Goal: Task Accomplishment & Management: Use online tool/utility

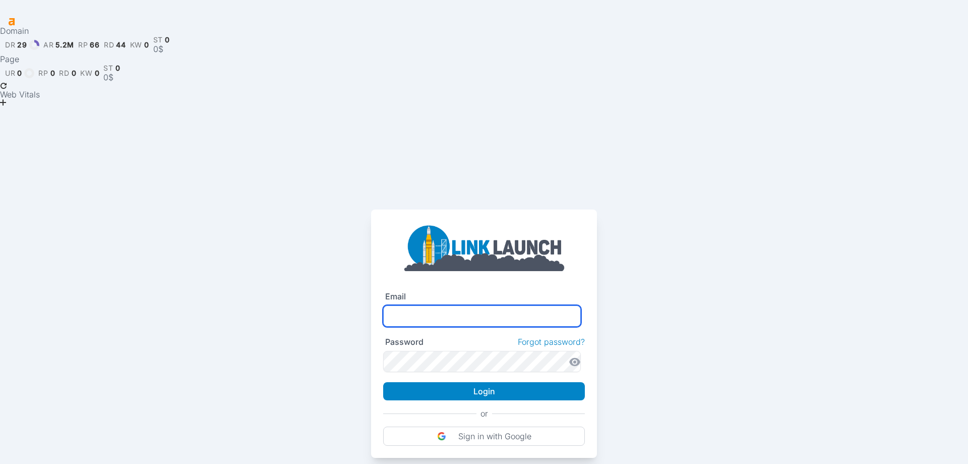
click at [405, 305] on input "text" at bounding box center [482, 315] width 198 height 21
click at [293, 318] on div "Email Password Forgot password? Login or Sign in with Google" at bounding box center [484, 284] width 968 height 345
click at [399, 305] on input "text" at bounding box center [482, 315] width 198 height 21
click at [406, 305] on input "text" at bounding box center [482, 315] width 198 height 21
click at [481, 305] on input "**********" at bounding box center [482, 315] width 198 height 21
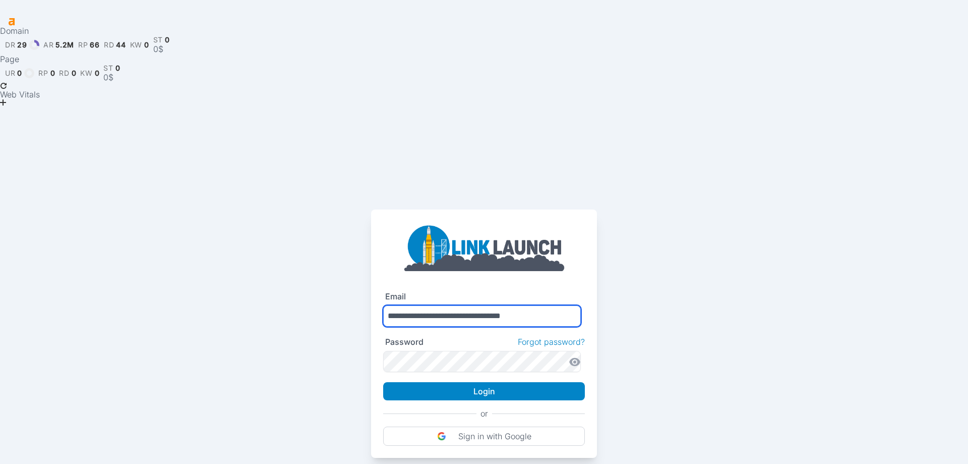
type input "**********"
click at [573, 356] on icon at bounding box center [575, 362] width 12 height 12
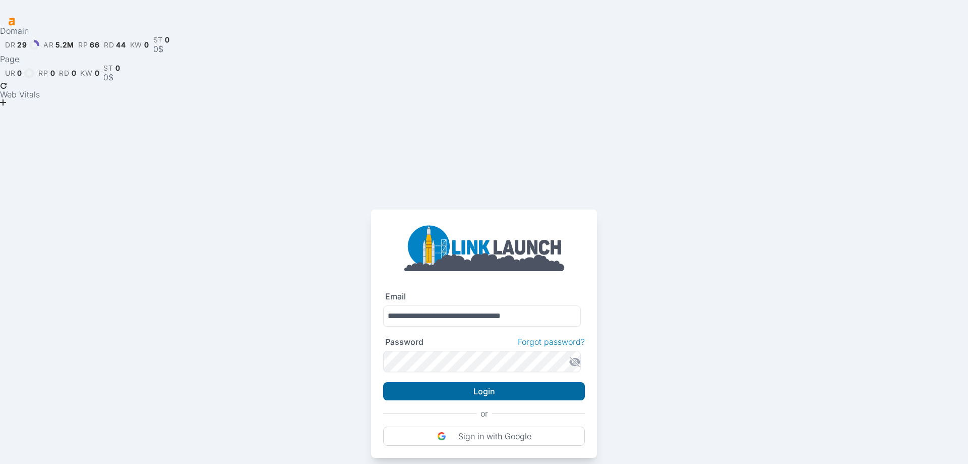
click at [472, 382] on button "Login" at bounding box center [484, 391] width 202 height 18
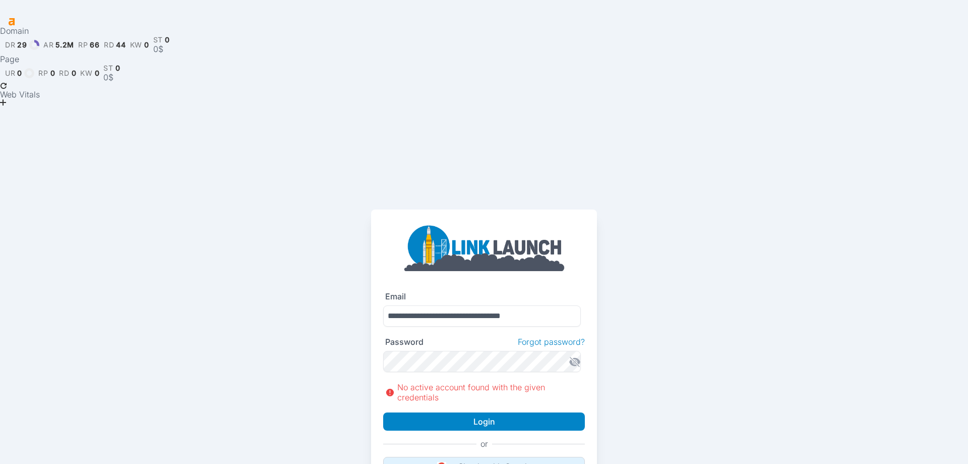
click at [475, 456] on button "Sign in with Google" at bounding box center [484, 465] width 202 height 19
click at [477, 461] on p "Sign in with Google" at bounding box center [494, 466] width 73 height 10
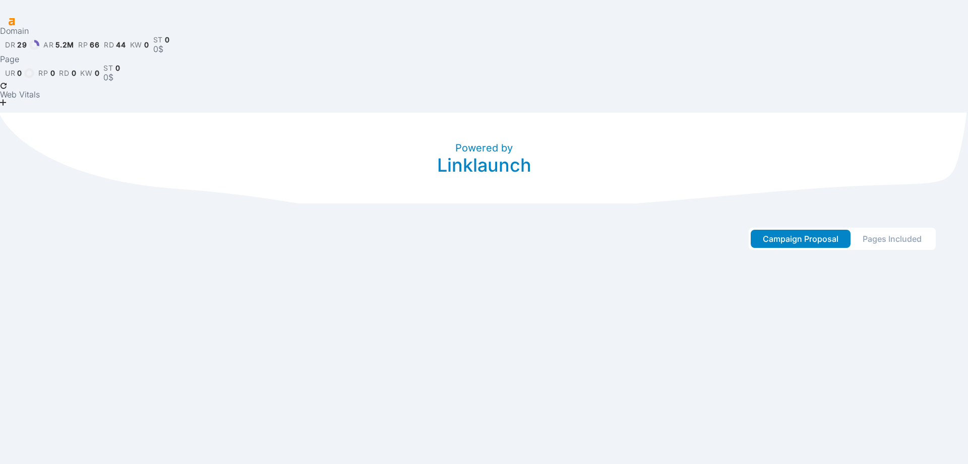
click at [885, 229] on button "Pages Included" at bounding box center [892, 238] width 83 height 18
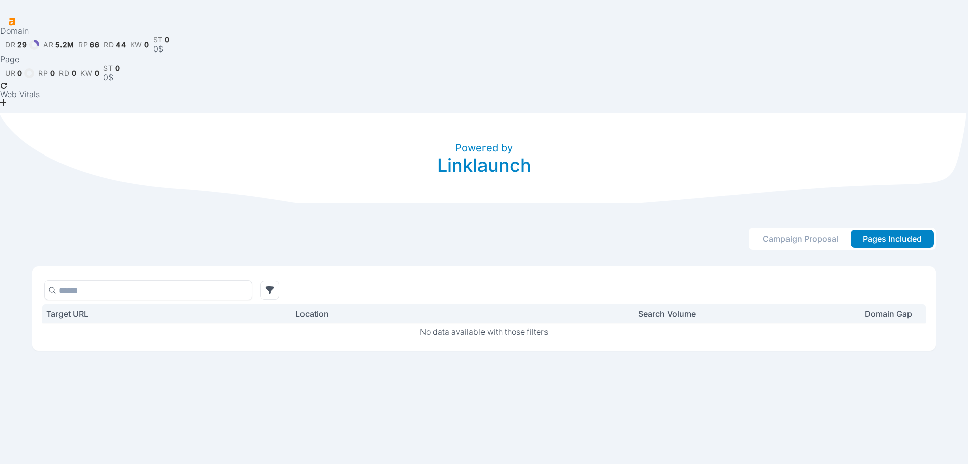
click at [801, 229] on button "Campaign Proposal" at bounding box center [801, 238] width 100 height 18
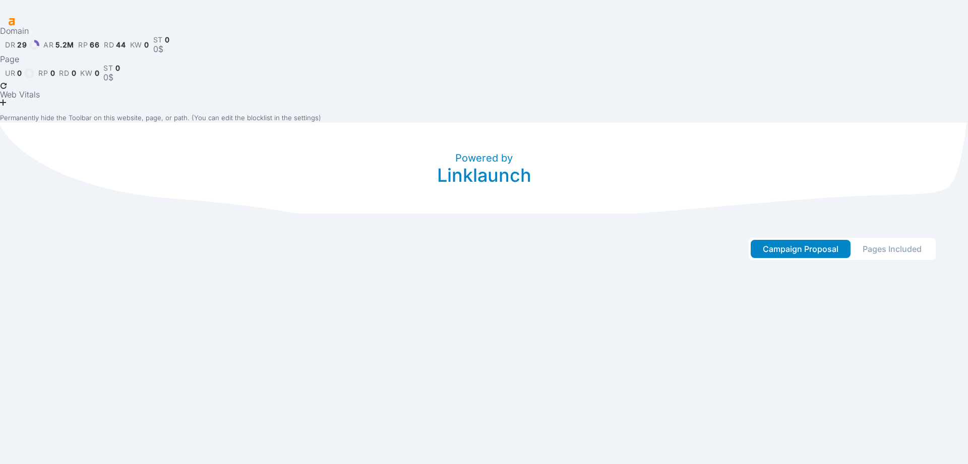
click at [7, 105] on icon at bounding box center [3, 108] width 7 height 7
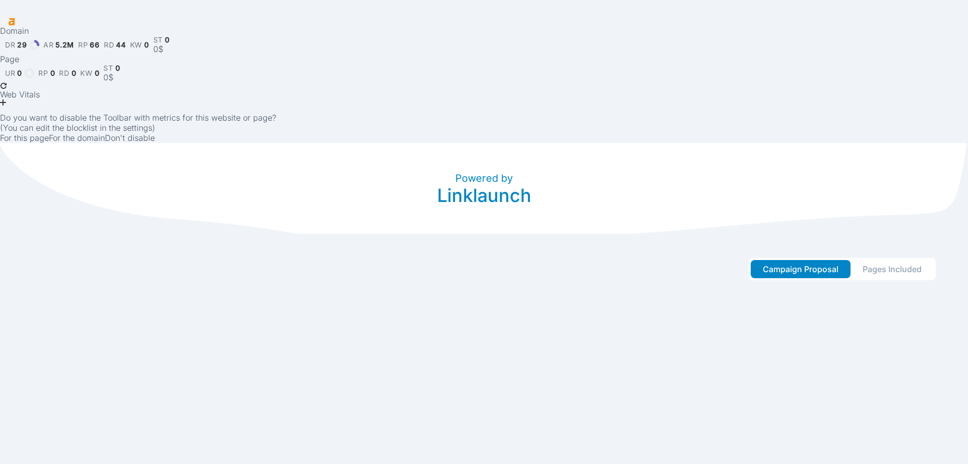
click at [105, 133] on button "For the domain" at bounding box center [77, 138] width 56 height 10
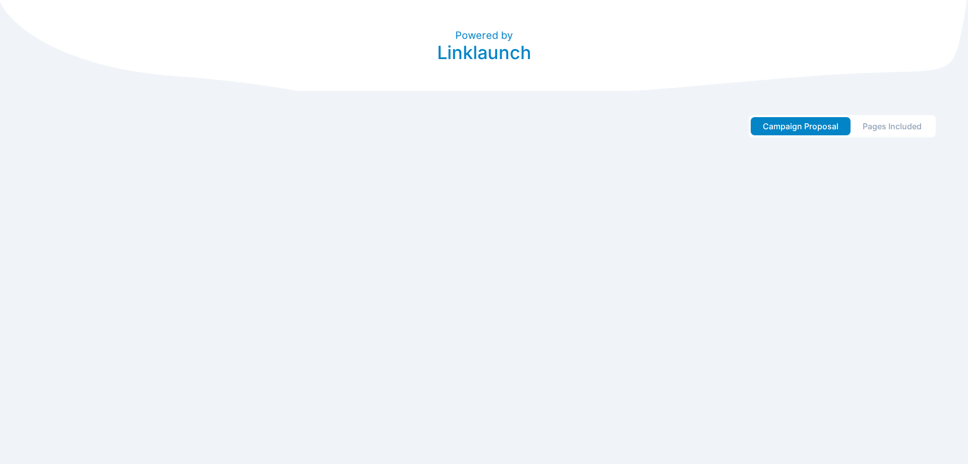
click at [590, 153] on html "Powered by Linklaunch Campaign Proposal Pages Included" at bounding box center [484, 76] width 968 height 153
